Goal: Information Seeking & Learning: Learn about a topic

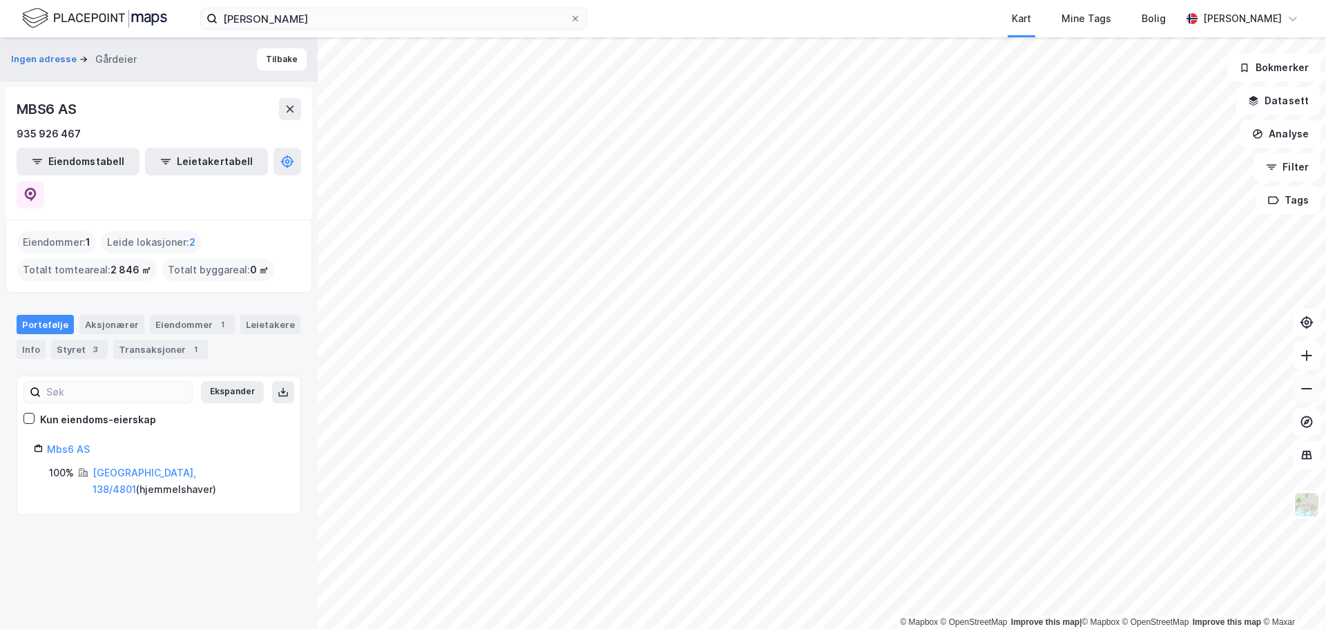
click at [1303, 397] on button at bounding box center [1307, 389] width 28 height 28
click at [1299, 394] on button at bounding box center [1307, 389] width 28 height 28
click at [145, 415] on div "© Mapbox © OpenStreetMap Improve this map | © Mapbox © OpenStreetMap Improve th…" at bounding box center [663, 333] width 1326 height 592
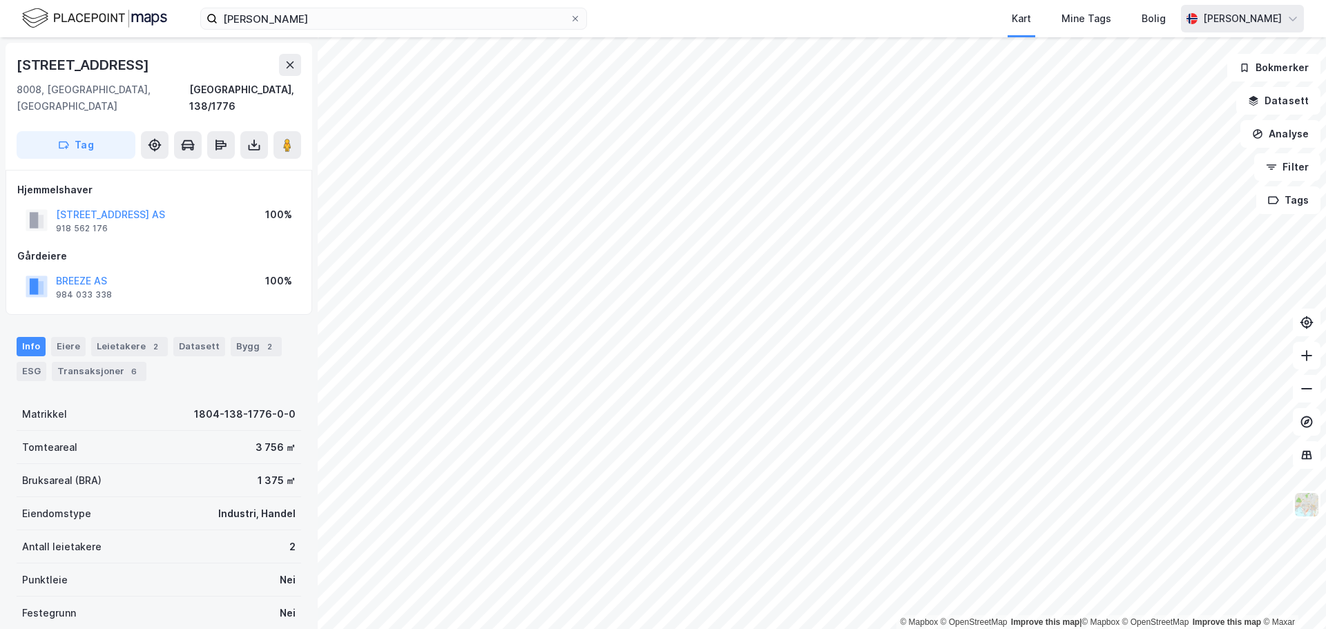
click at [1214, 17] on div "Martin Tjærandsen" at bounding box center [1242, 18] width 79 height 17
click at [1167, 85] on div "Logg ut" at bounding box center [1173, 85] width 37 height 17
